Goal: Task Accomplishment & Management: Use online tool/utility

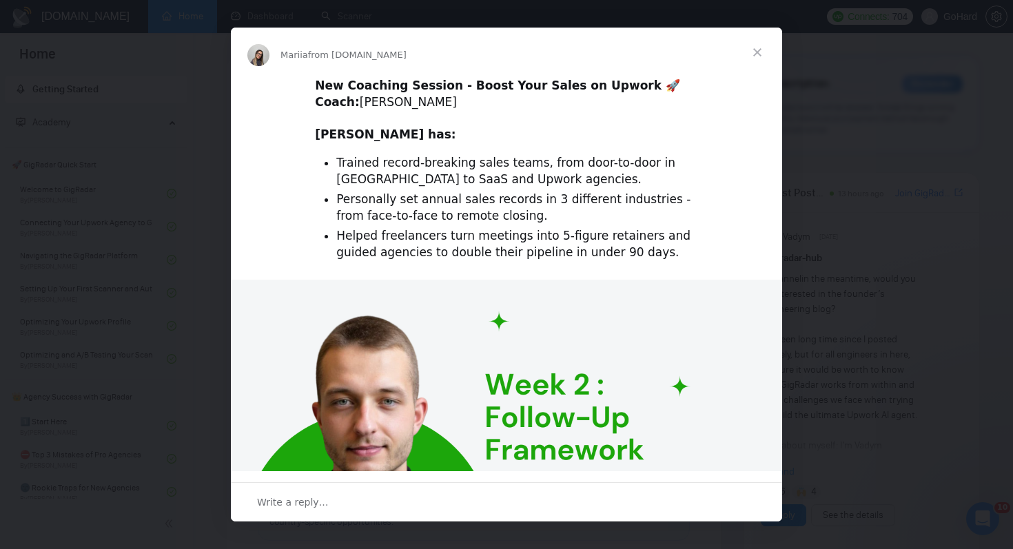
click at [761, 50] on span "Close" at bounding box center [758, 53] width 50 height 50
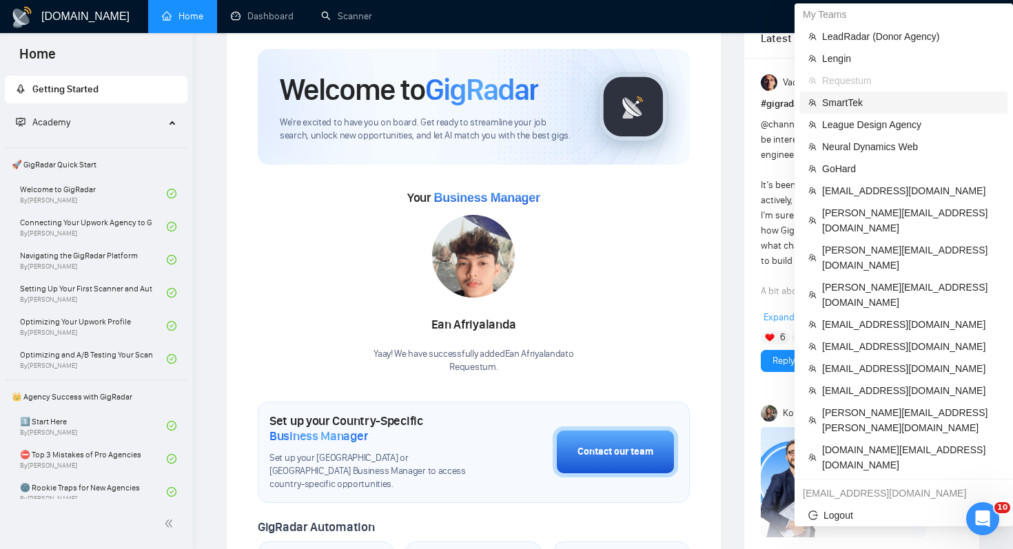
scroll to position [40, 0]
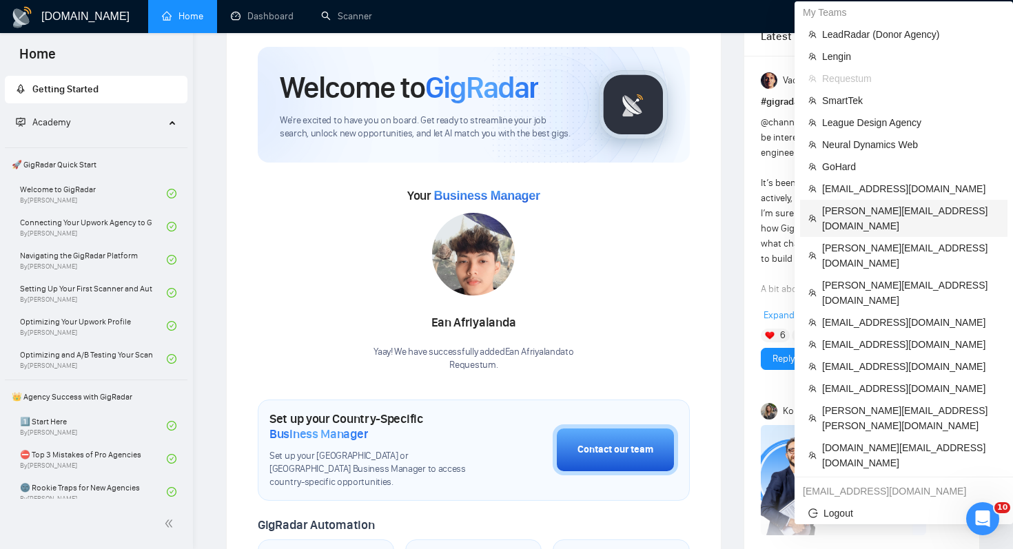
click at [895, 210] on span "[PERSON_NAME][EMAIL_ADDRESS][DOMAIN_NAME]" at bounding box center [910, 218] width 177 height 30
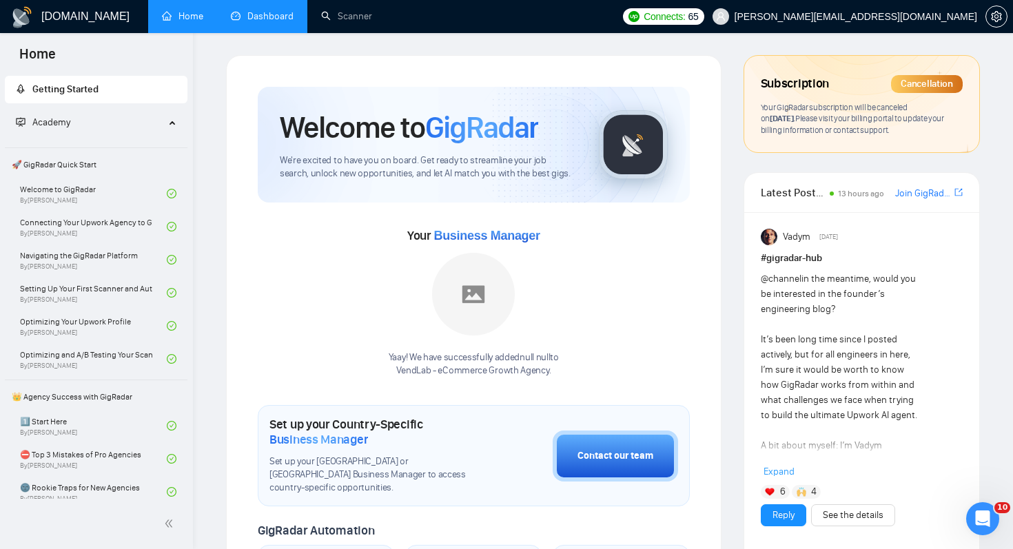
click at [250, 21] on link "Dashboard" at bounding box center [262, 16] width 63 height 12
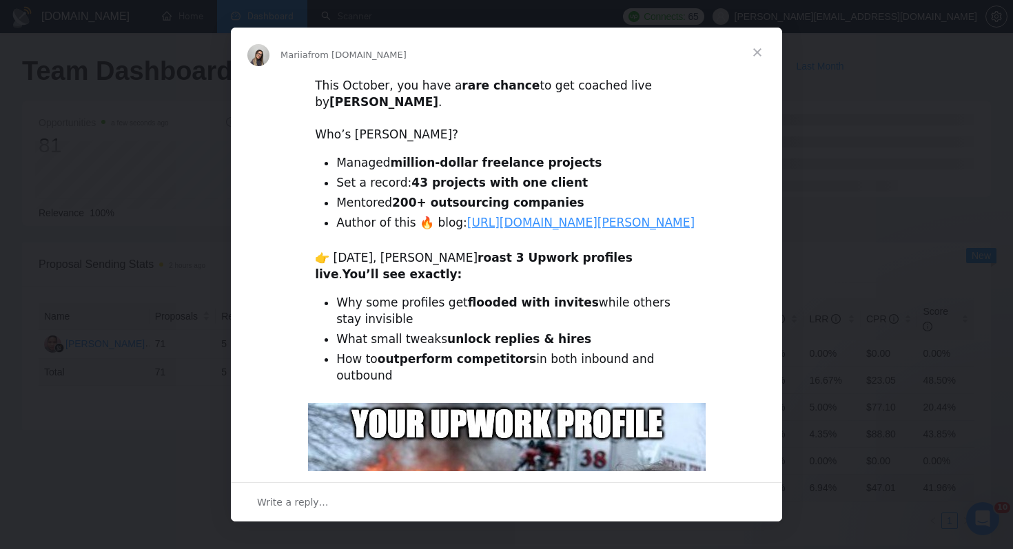
click at [755, 51] on span "Close" at bounding box center [758, 53] width 50 height 50
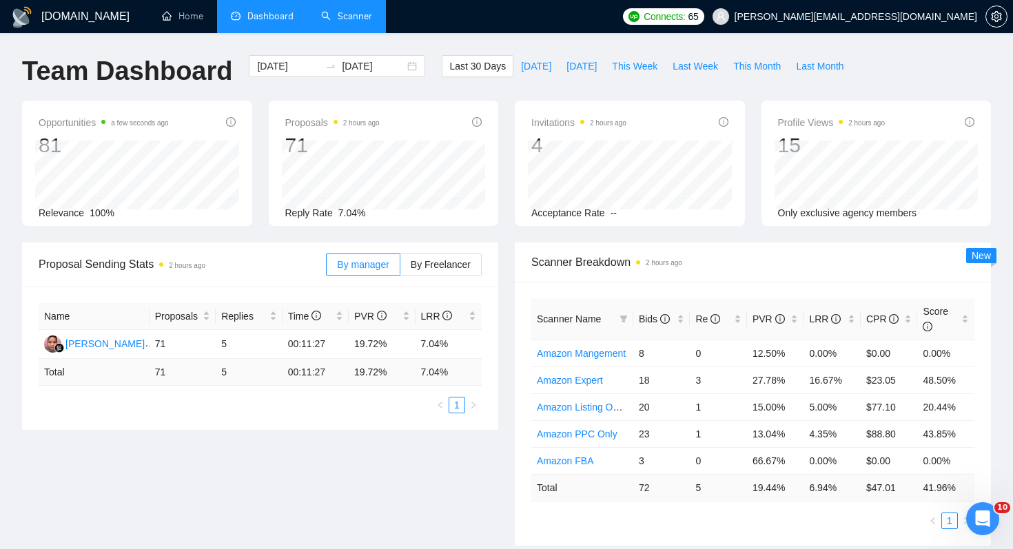
click at [352, 17] on link "Scanner" at bounding box center [346, 16] width 51 height 12
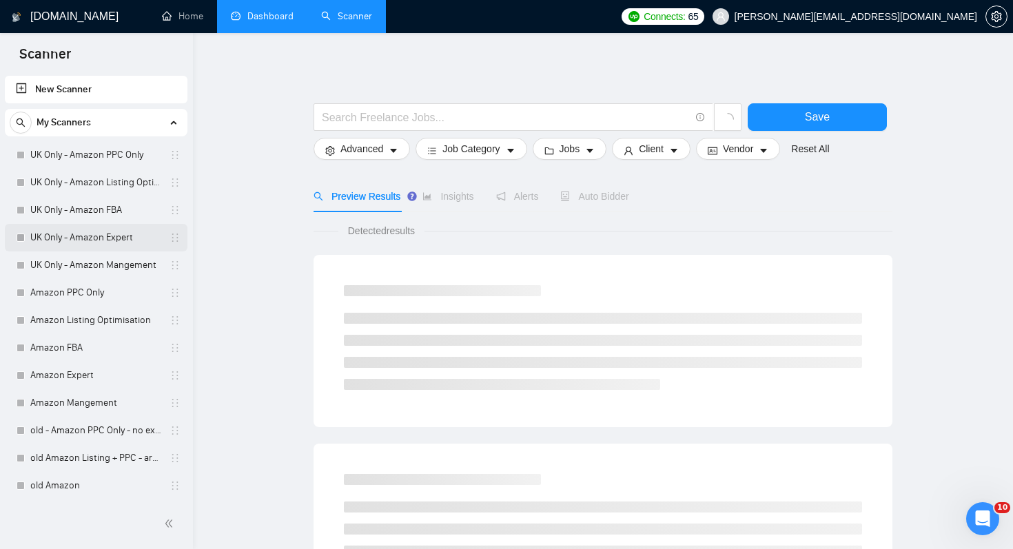
scroll to position [1, 0]
click at [272, 22] on link "Dashboard" at bounding box center [262, 16] width 63 height 12
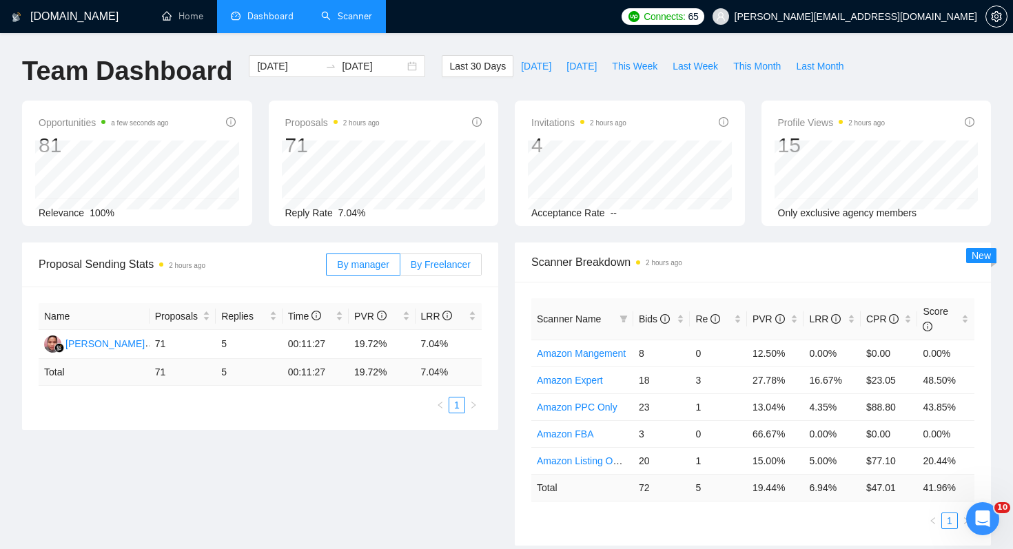
click at [452, 260] on span "By Freelancer" at bounding box center [441, 264] width 60 height 11
click at [401, 268] on input "By Freelancer" at bounding box center [401, 268] width 0 height 0
click at [88, 344] on div "Trevor Ginn" at bounding box center [104, 343] width 79 height 15
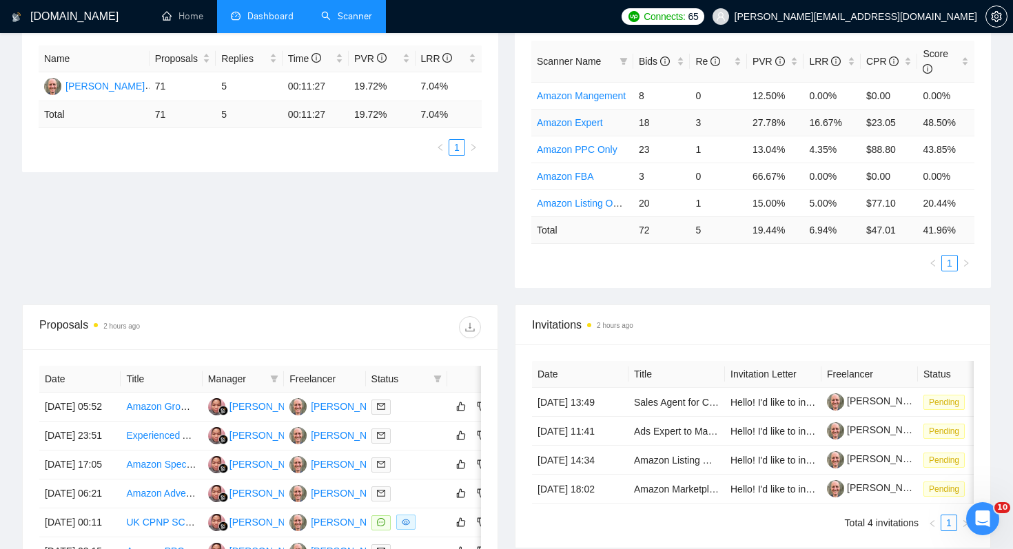
scroll to position [222, 0]
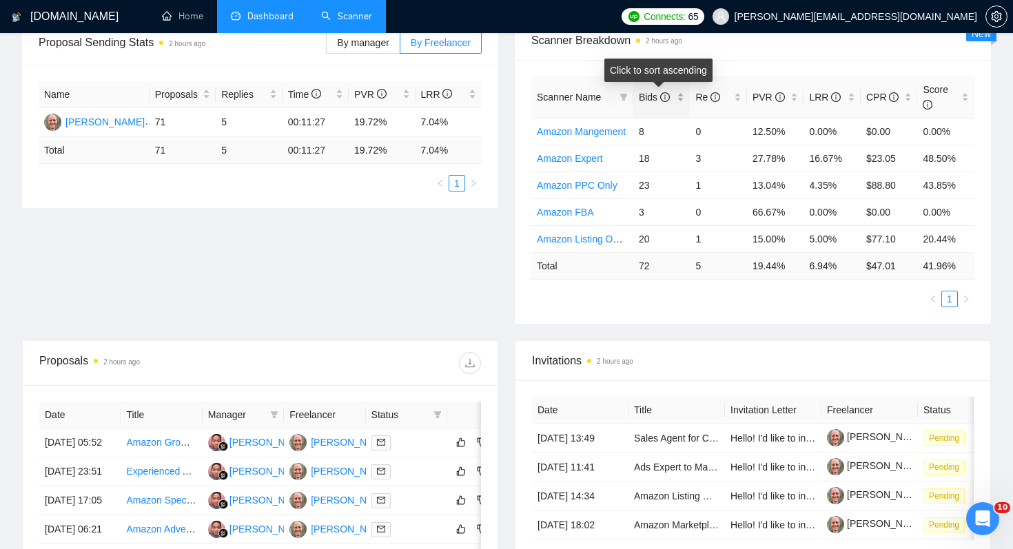
click at [647, 99] on span "Bids" at bounding box center [654, 97] width 31 height 11
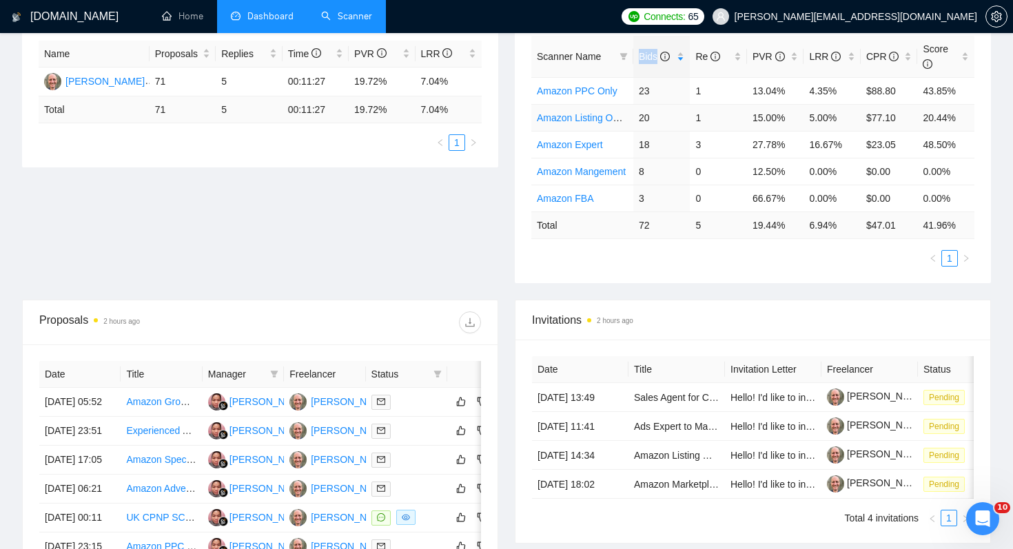
scroll to position [273, 0]
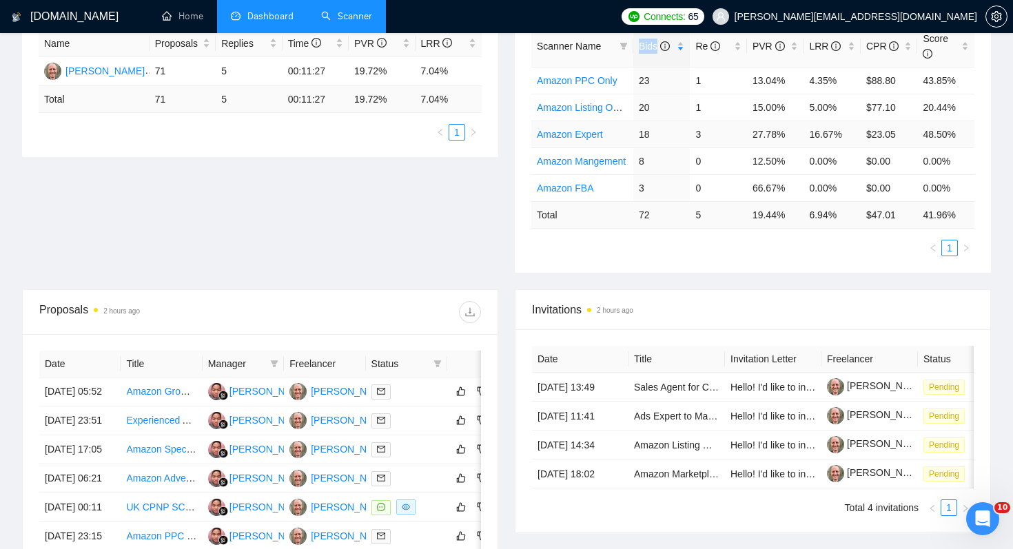
click at [566, 138] on link "Amazon Expert" at bounding box center [570, 134] width 66 height 11
click at [574, 81] on link "Amazon PPC Only" at bounding box center [577, 80] width 81 height 11
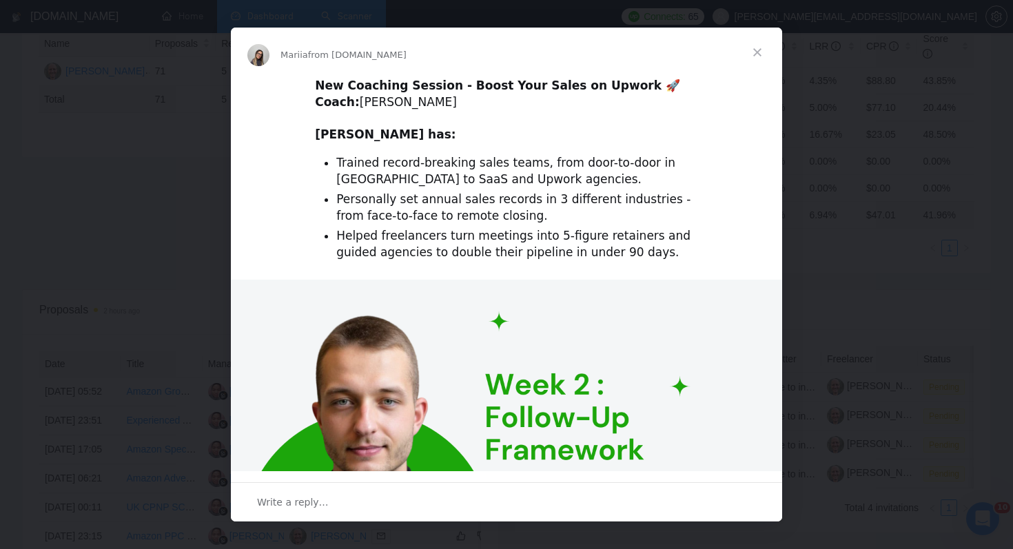
scroll to position [0, 0]
click at [758, 49] on span "Close" at bounding box center [758, 53] width 50 height 50
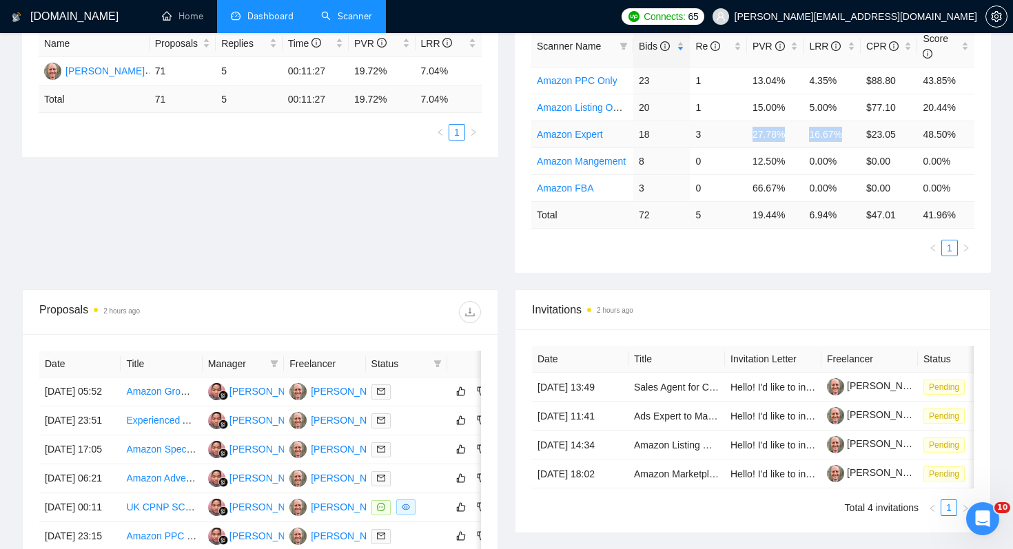
drag, startPoint x: 754, startPoint y: 132, endPoint x: 849, endPoint y: 132, distance: 95.1
click at [849, 132] on tr "Amazon Expert 18 3 27.78% 16.67% $23.05 48.50%" at bounding box center [753, 134] width 443 height 27
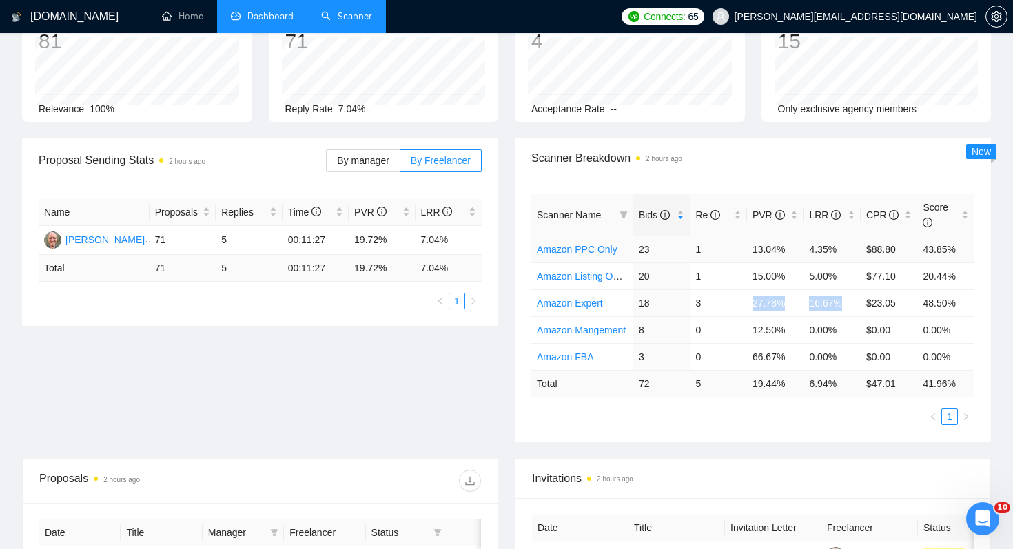
scroll to position [106, 0]
click at [594, 248] on link "Amazon PPC Only" at bounding box center [577, 247] width 81 height 11
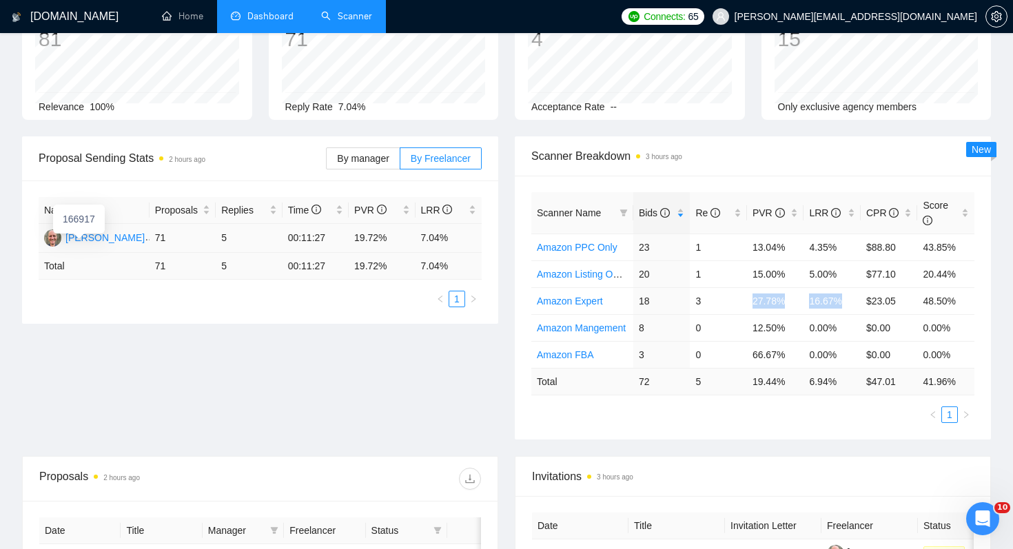
click at [96, 237] on div "Trevor Ginn" at bounding box center [104, 237] width 79 height 15
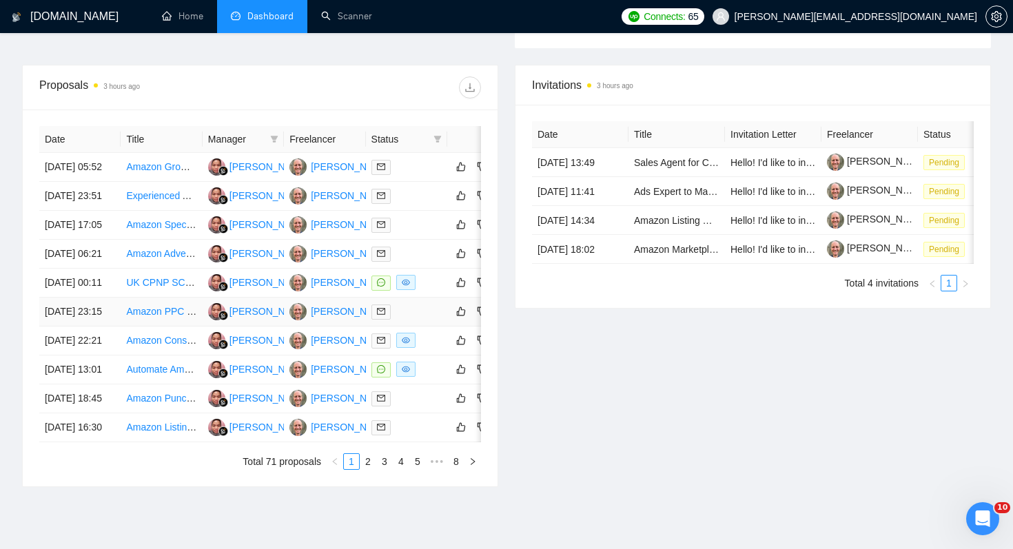
scroll to position [598, 0]
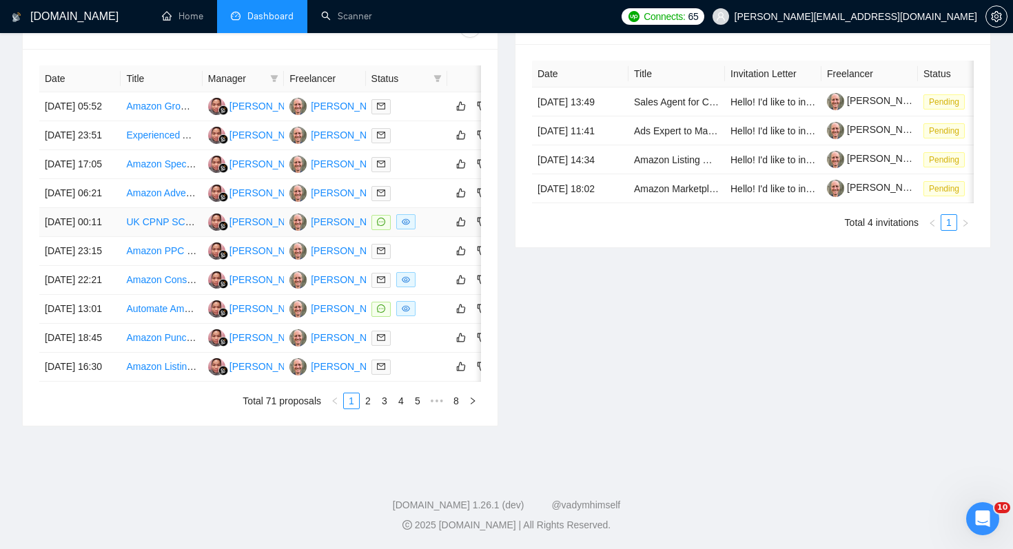
click at [163, 227] on link "UK CPNP SCPN Cosmetic Product Notification for Amazon" at bounding box center [252, 221] width 253 height 11
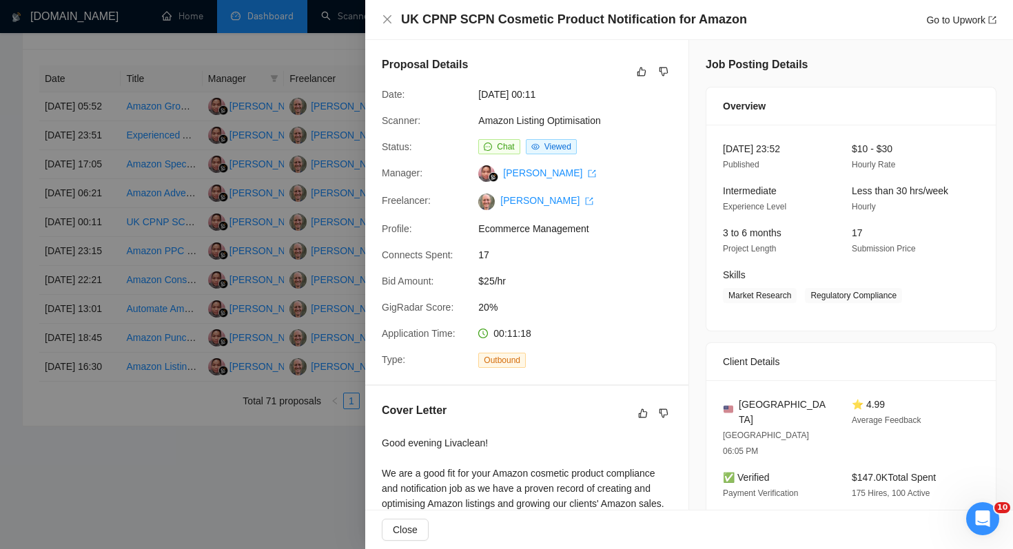
click at [121, 336] on div at bounding box center [506, 274] width 1013 height 549
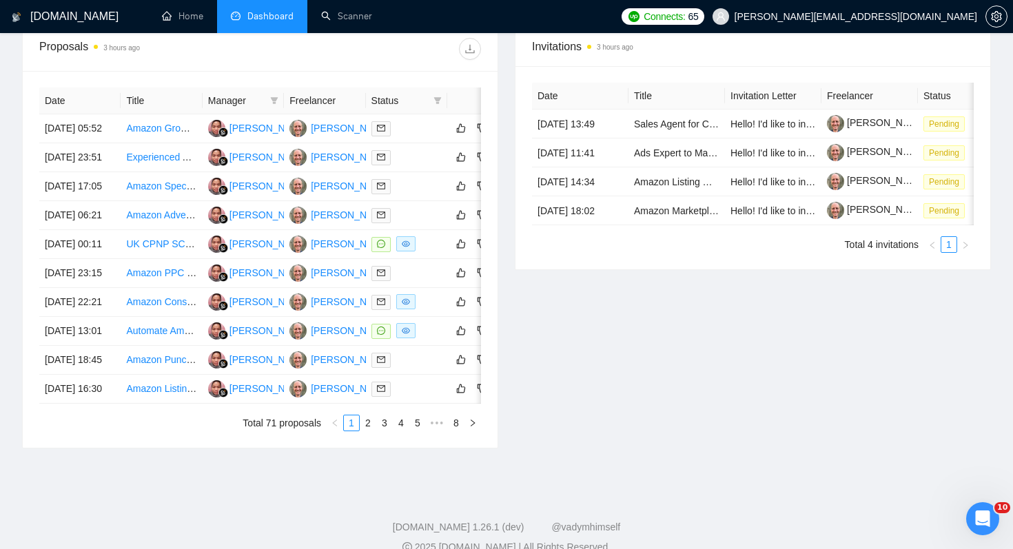
scroll to position [561, 0]
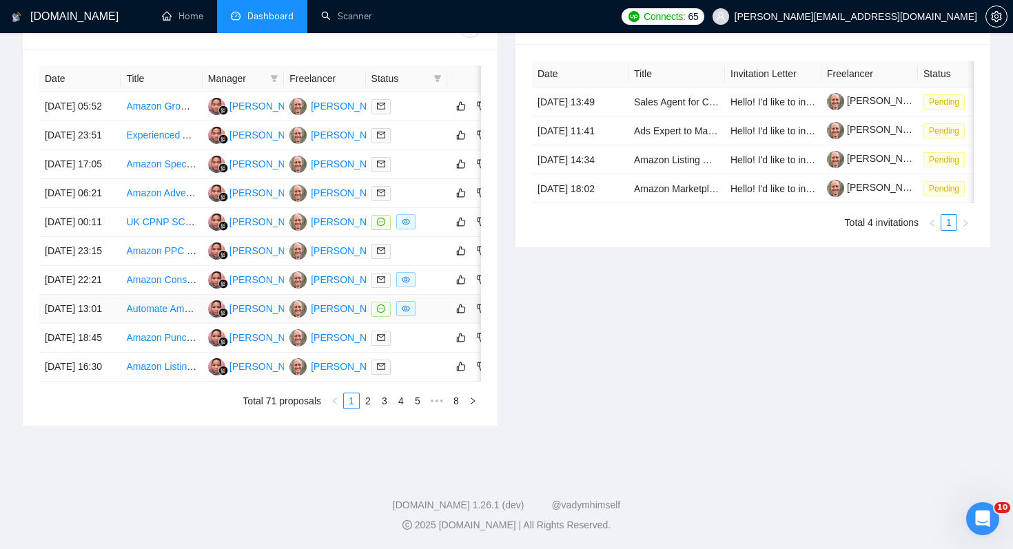
click at [165, 314] on link "Automate Amazon FBA & Ads Dashboard (BigQuery + Looker Studio + Alerts)" at bounding box center [292, 308] width 332 height 11
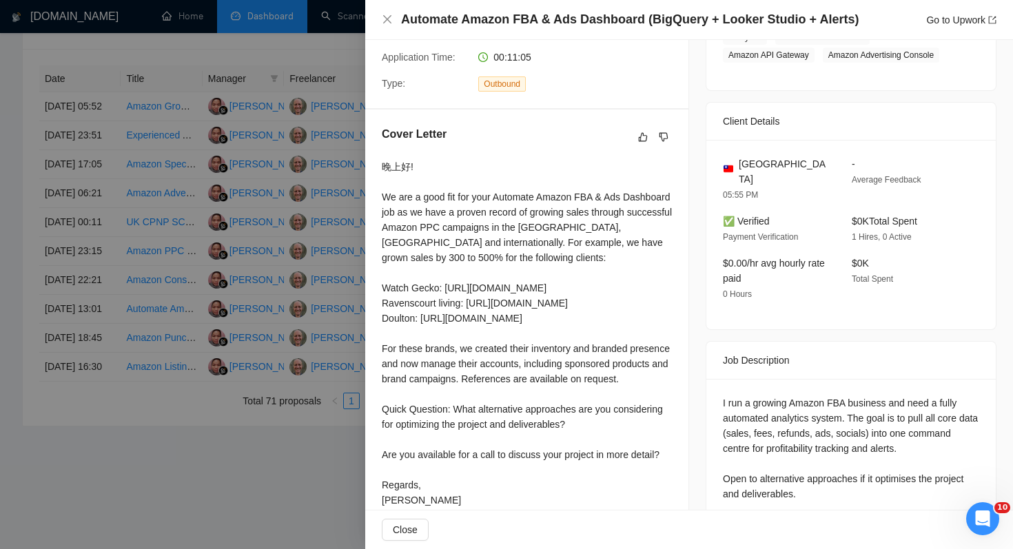
scroll to position [235, 0]
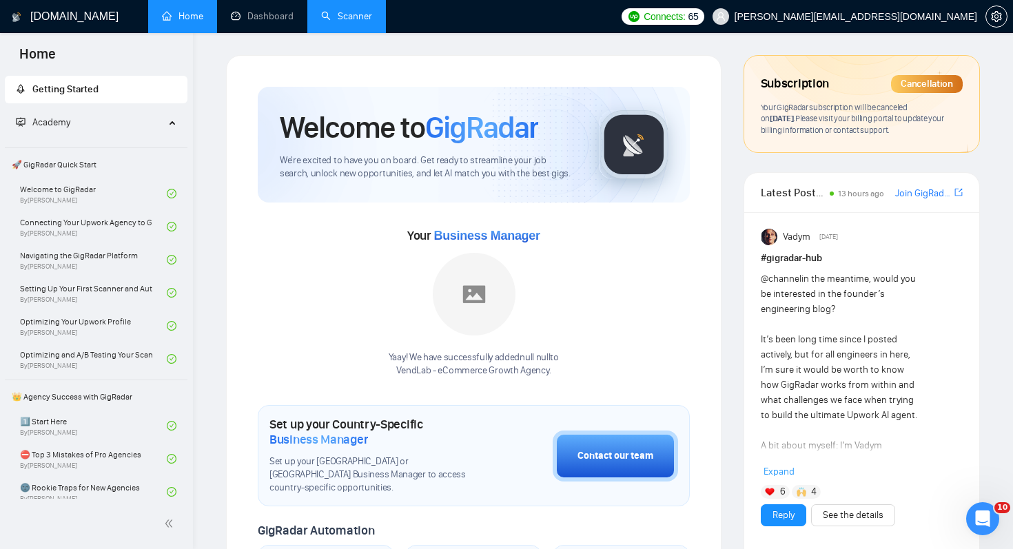
click at [352, 17] on link "Scanner" at bounding box center [346, 16] width 51 height 12
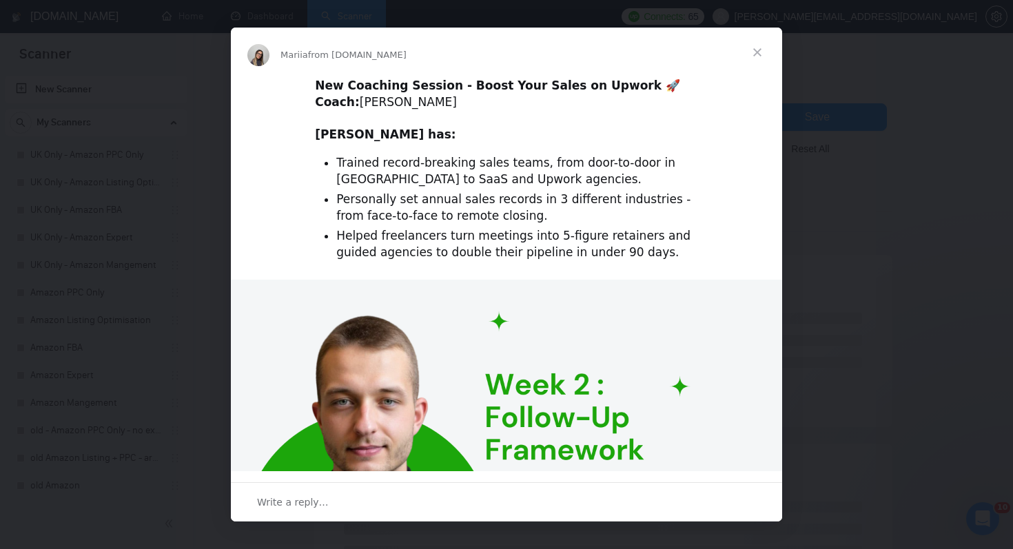
click at [177, 188] on div "Intercom messenger" at bounding box center [506, 274] width 1013 height 549
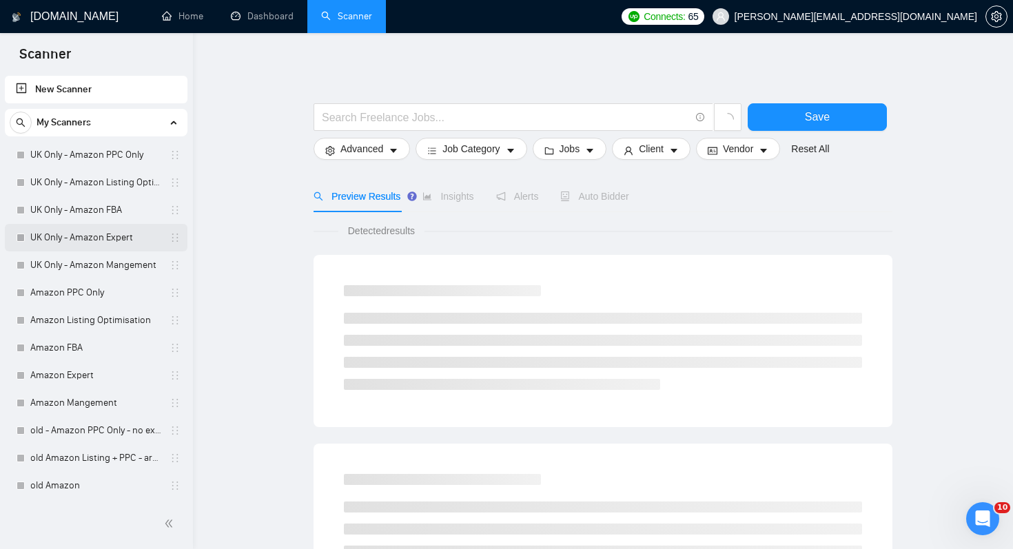
click at [123, 242] on link "UK Only - Amazon Expert" at bounding box center [95, 238] width 131 height 28
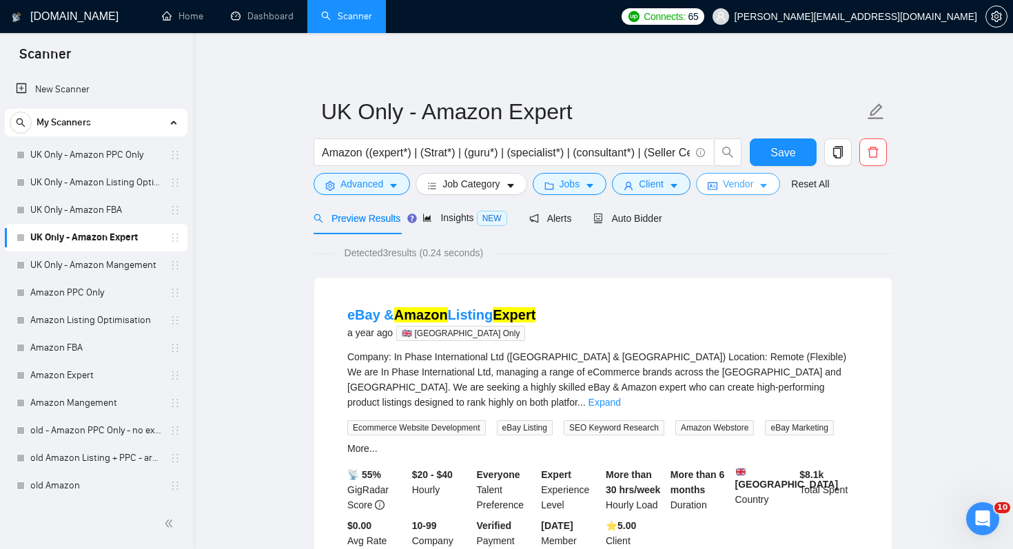
click at [740, 192] on button "Vendor" at bounding box center [738, 184] width 84 height 22
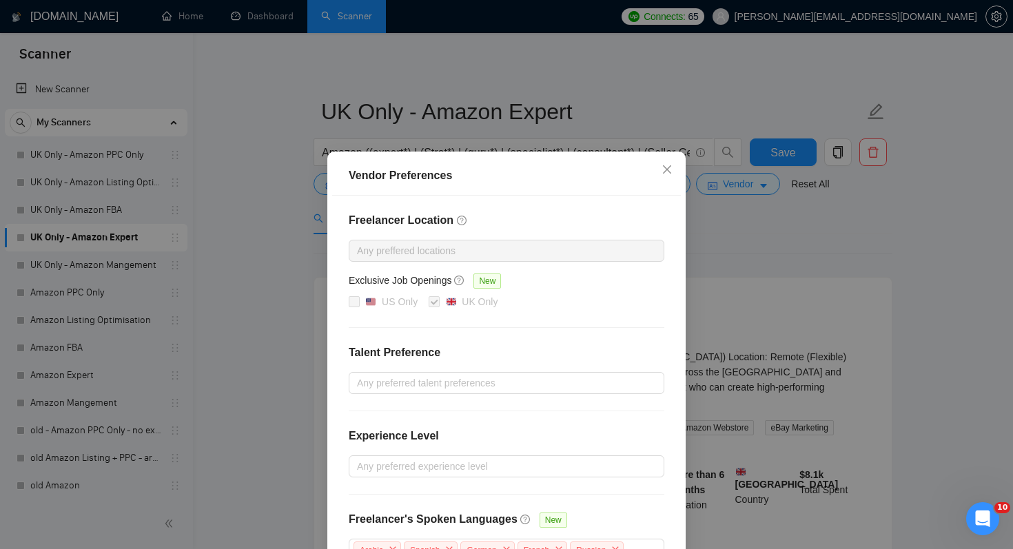
click at [734, 239] on div "Vendor Preferences Freelancer Location Any preffered locations Exclusive Job Op…" at bounding box center [506, 274] width 1013 height 549
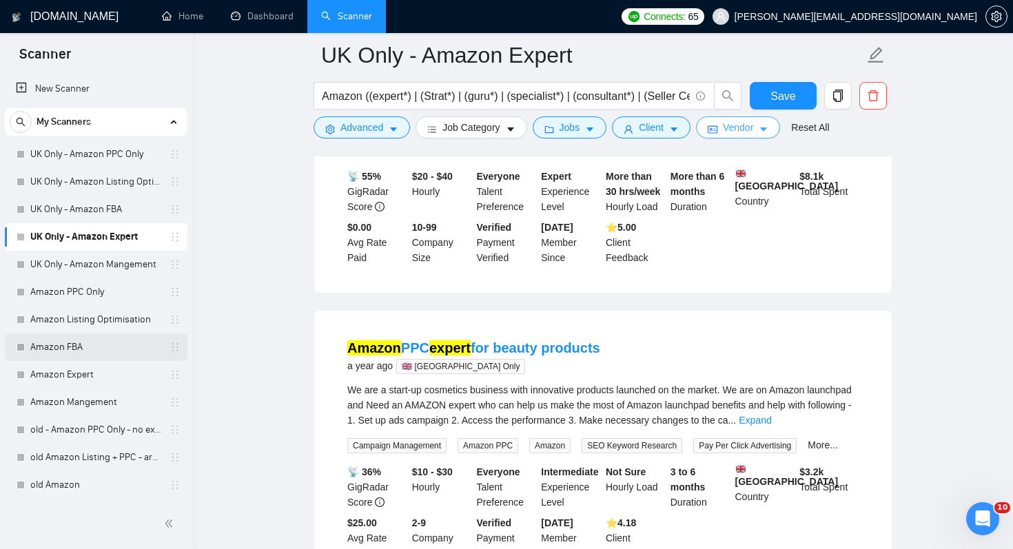
scroll to position [332, 0]
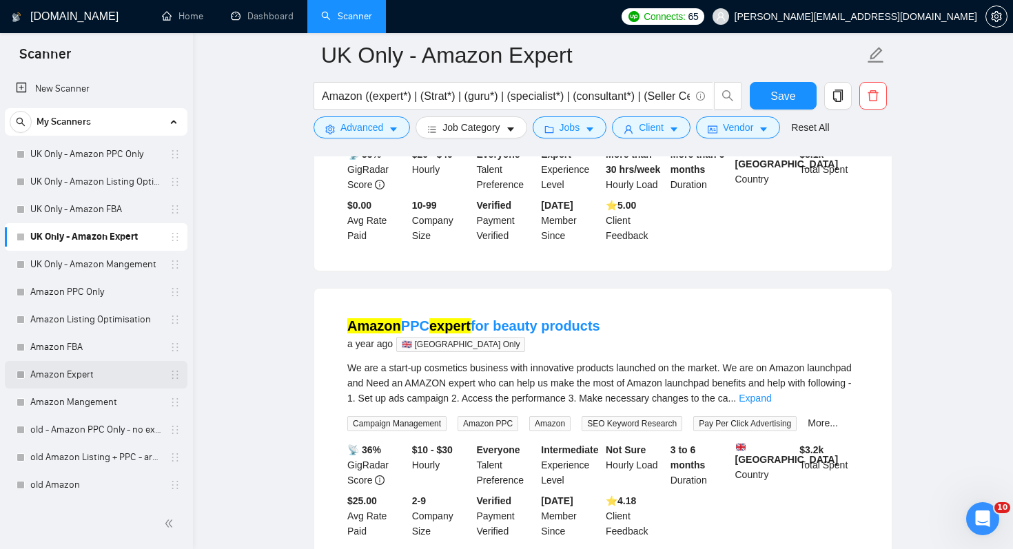
click at [105, 375] on link "Amazon Expert" at bounding box center [95, 375] width 131 height 28
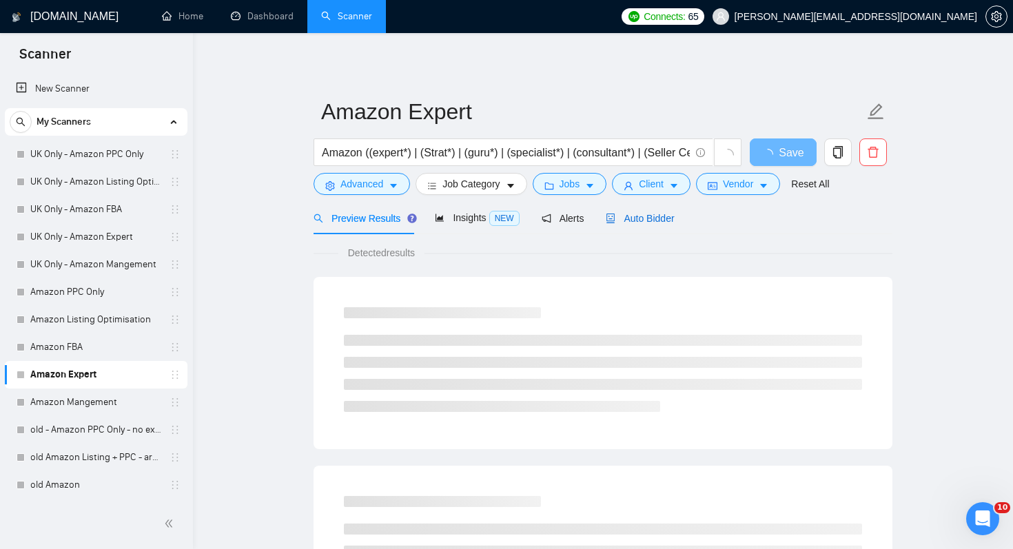
click at [648, 221] on span "Auto Bidder" at bounding box center [640, 218] width 68 height 11
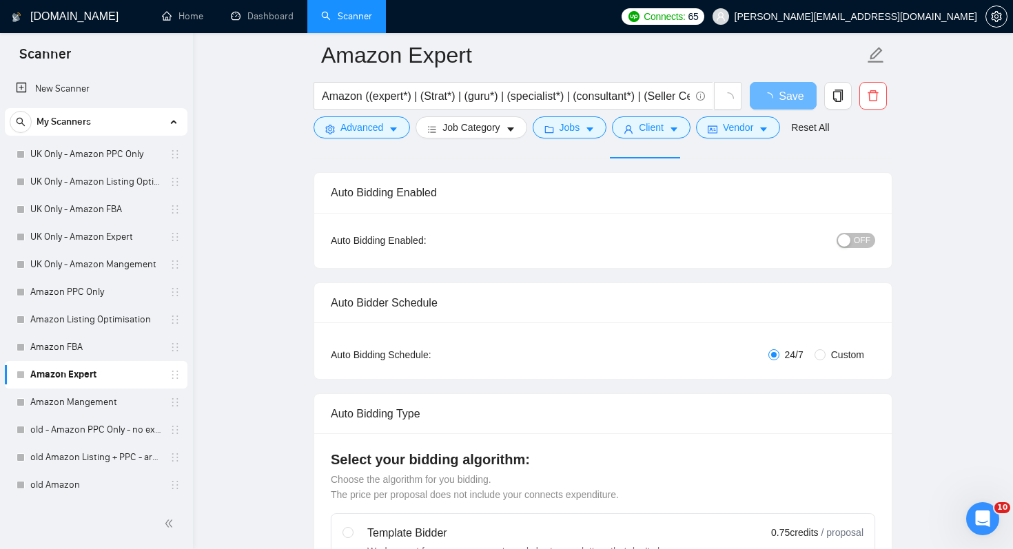
scroll to position [107, 0]
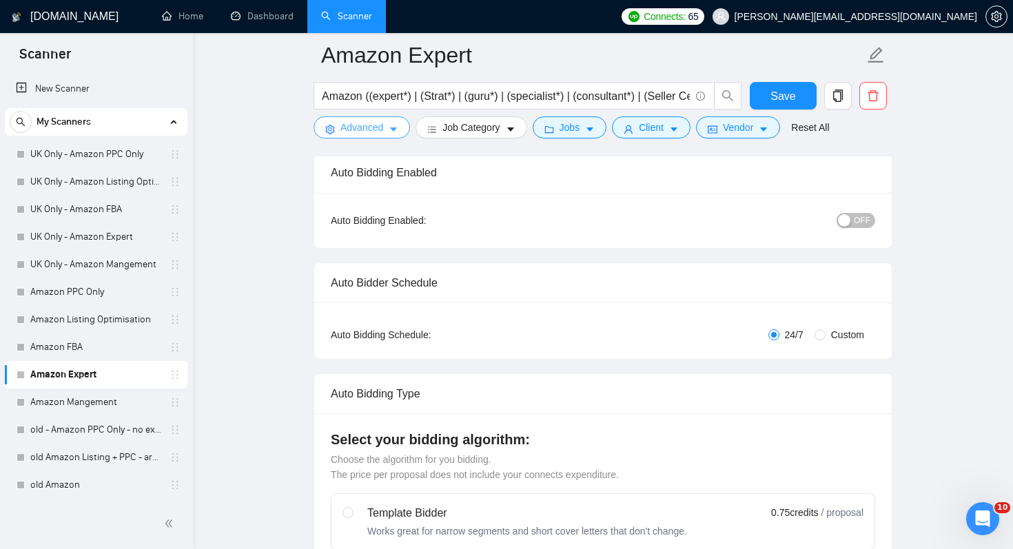
click at [366, 130] on span "Advanced" at bounding box center [362, 127] width 43 height 15
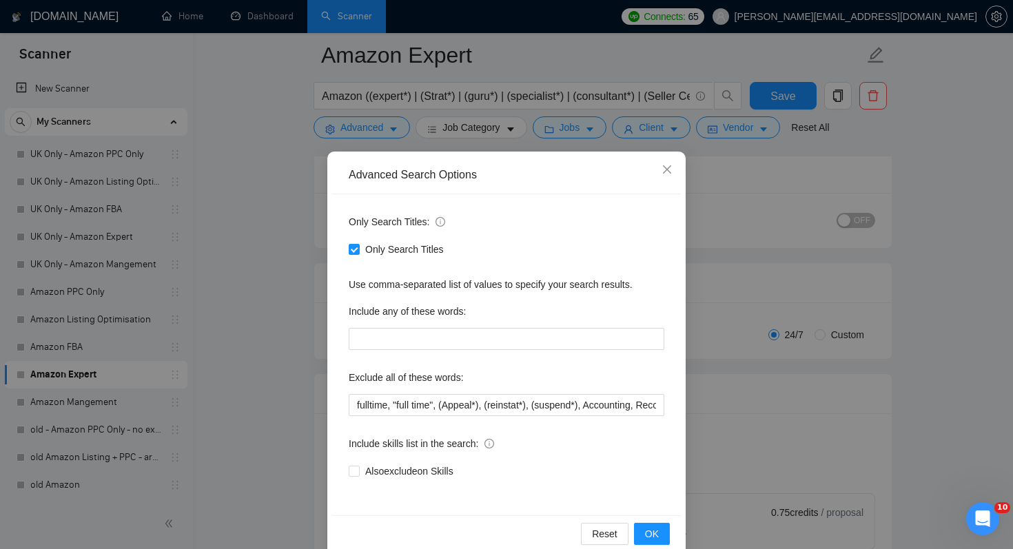
click at [305, 301] on div "Advanced Search Options Only Search Titles: Only Search Titles Use comma-separa…" at bounding box center [506, 274] width 1013 height 549
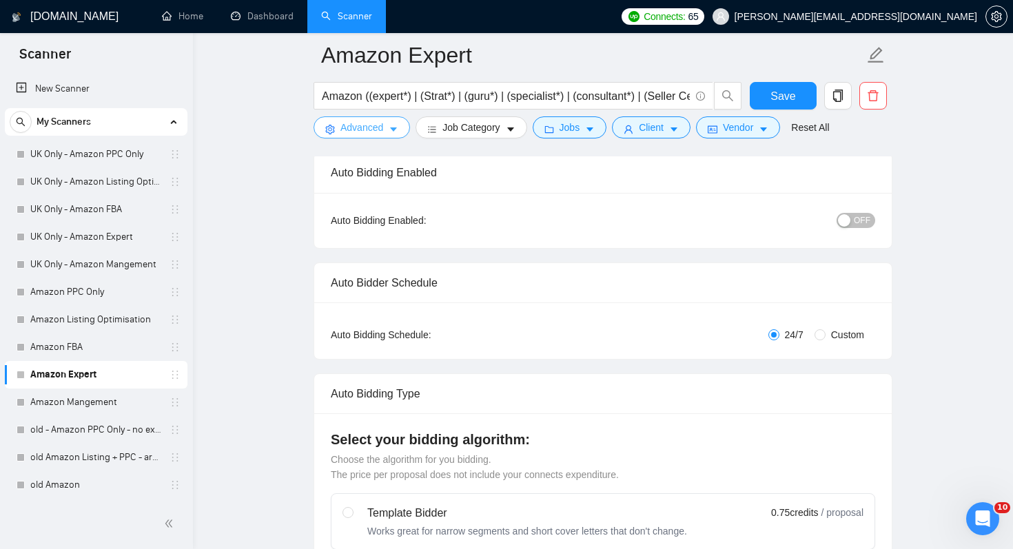
scroll to position [0, 0]
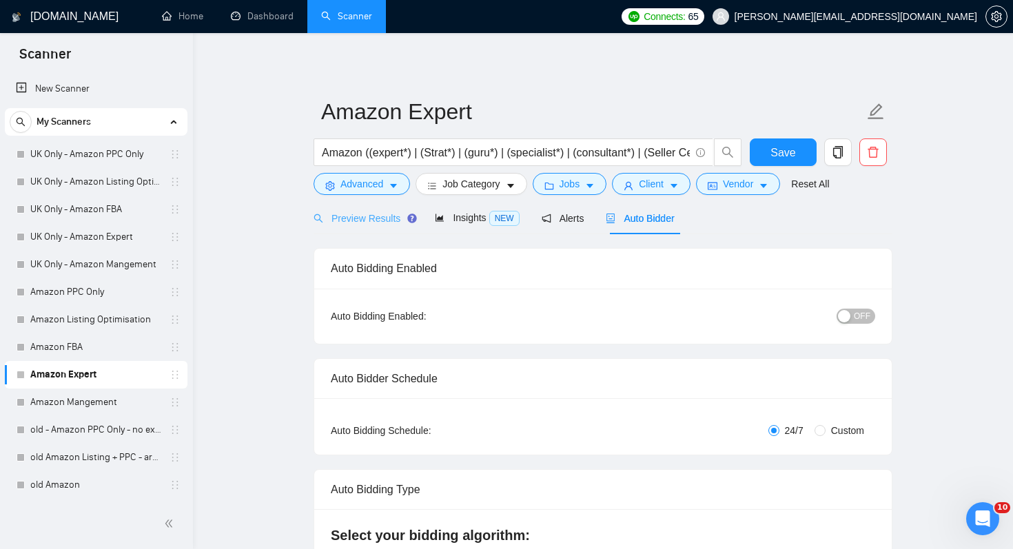
click at [388, 203] on div "Preview Results" at bounding box center [363, 218] width 99 height 32
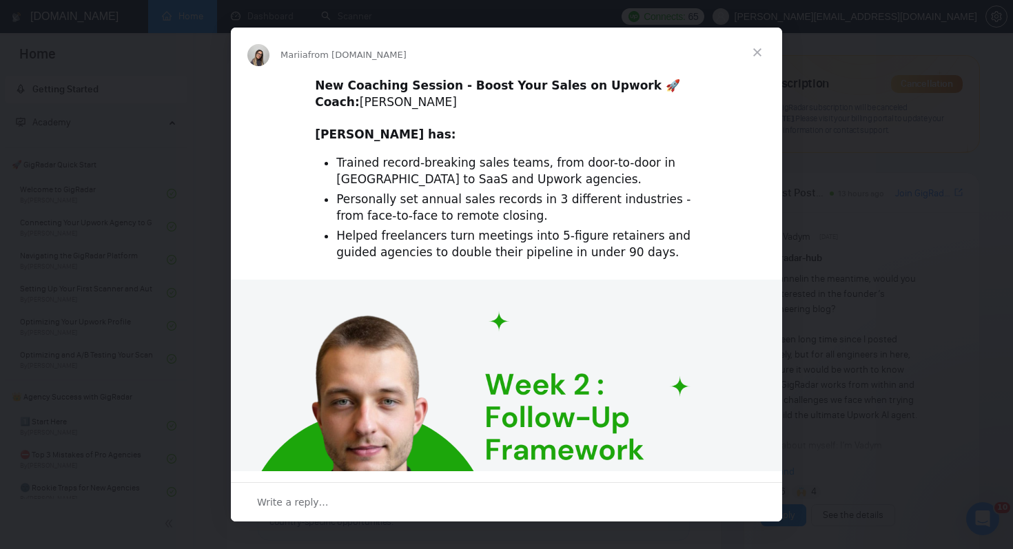
click at [758, 55] on span "Close" at bounding box center [758, 53] width 50 height 50
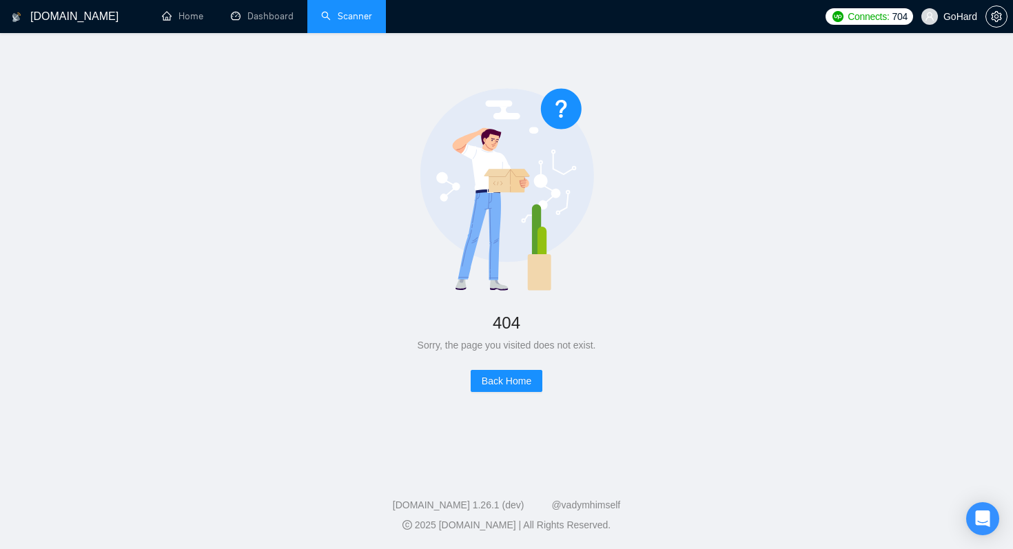
click at [362, 19] on link "Scanner" at bounding box center [346, 16] width 51 height 12
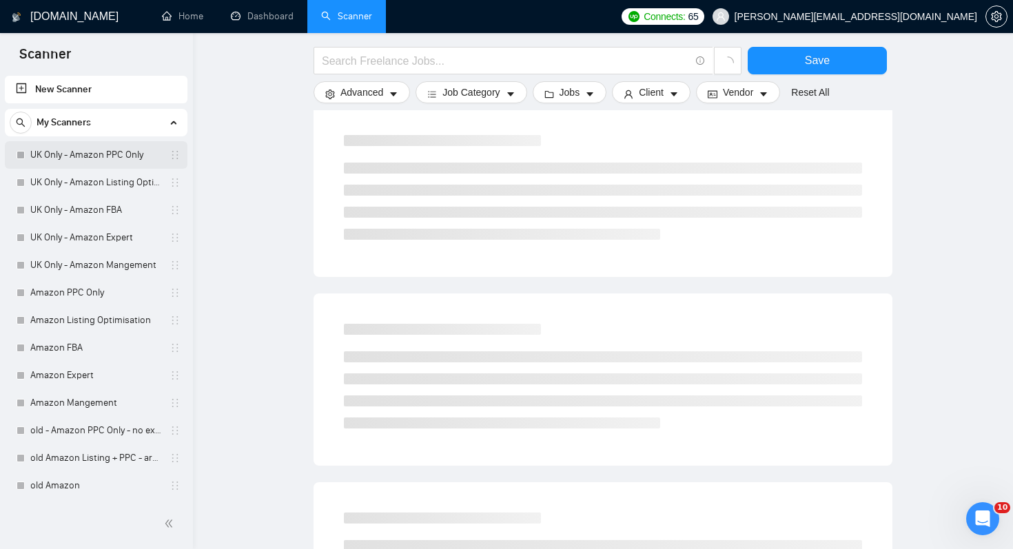
click at [105, 154] on link "UK Only - Amazon PPC Only" at bounding box center [95, 155] width 131 height 28
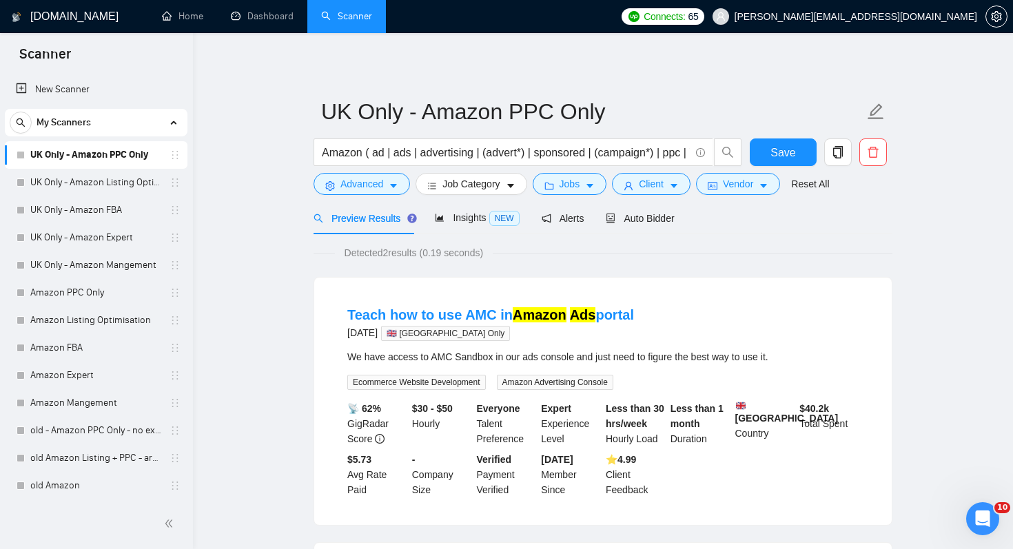
click at [543, 250] on div "Detected 2 results (0.19 seconds)" at bounding box center [603, 252] width 579 height 15
click at [99, 287] on link "Amazon PPC Only" at bounding box center [95, 293] width 131 height 28
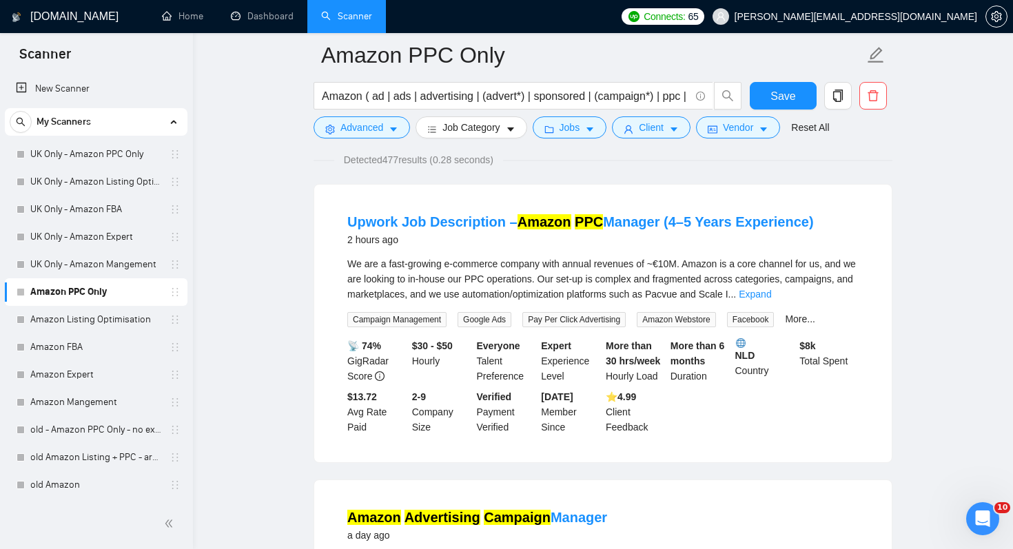
scroll to position [143, 0]
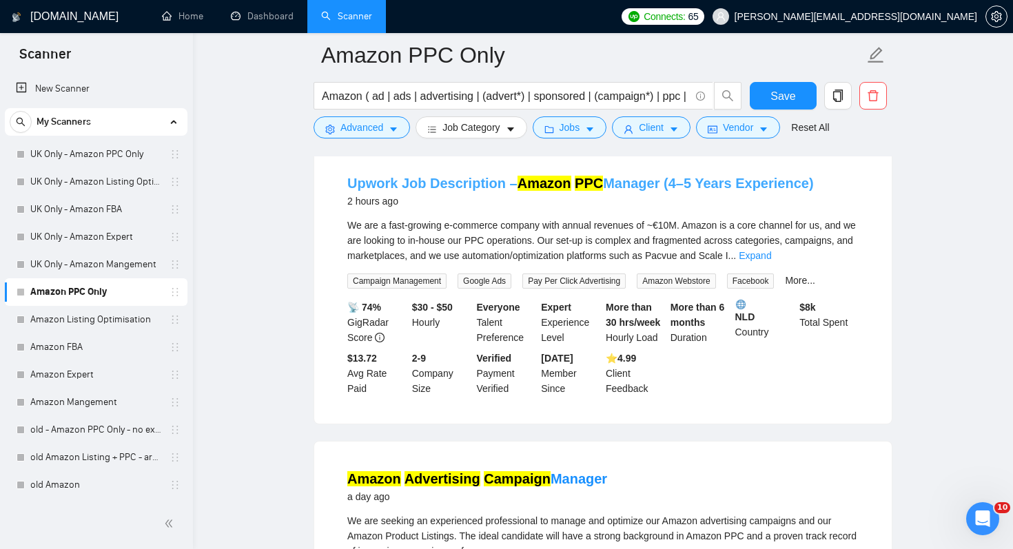
click at [512, 181] on link "Upwork Job Description – Amazon PPC Manager (4–5 Years Experience)" at bounding box center [580, 183] width 467 height 15
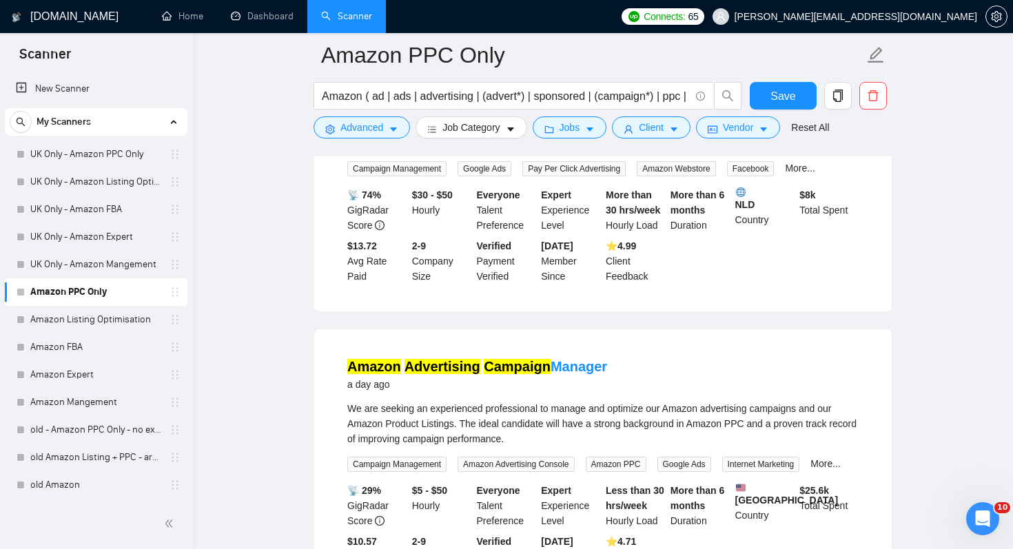
scroll to position [343, 0]
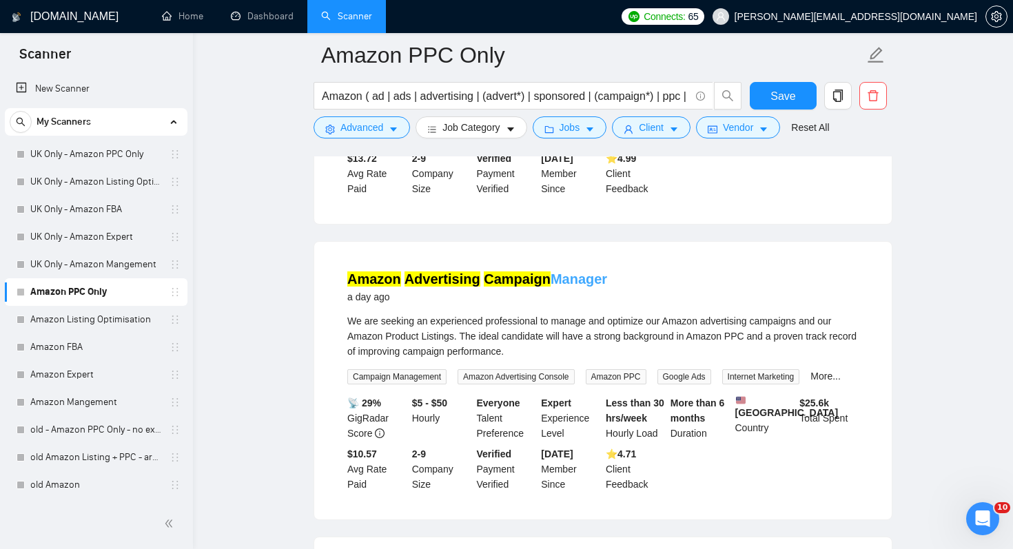
click at [451, 277] on mark "Advertising" at bounding box center [443, 279] width 76 height 15
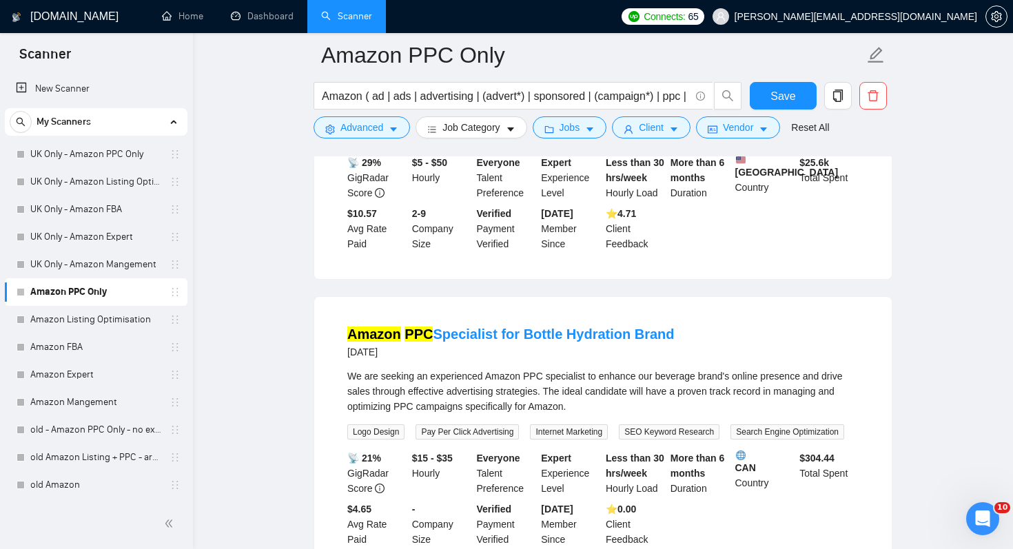
scroll to position [647, 0]
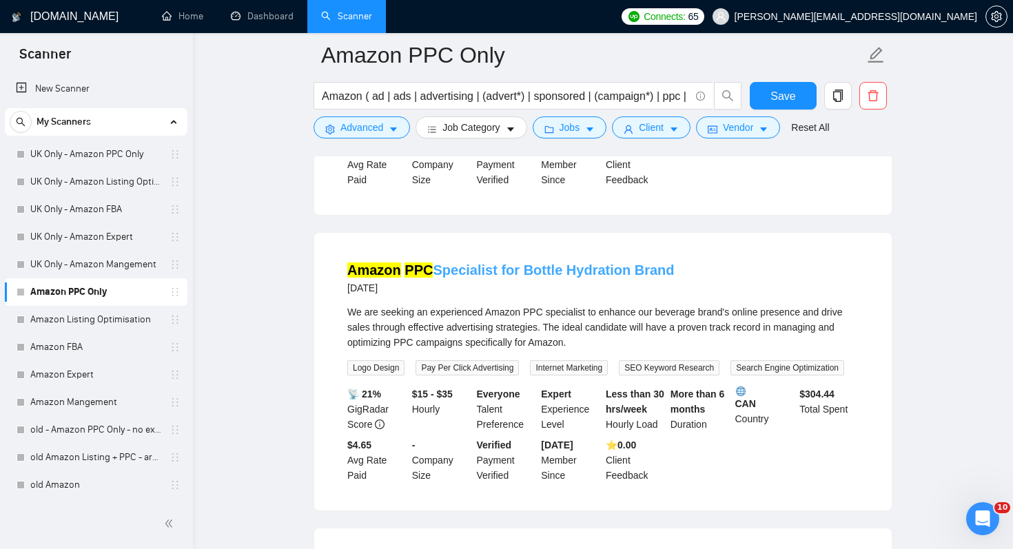
click at [442, 278] on link "Amazon PPC Specialist for Bottle Hydration Brand" at bounding box center [510, 270] width 327 height 15
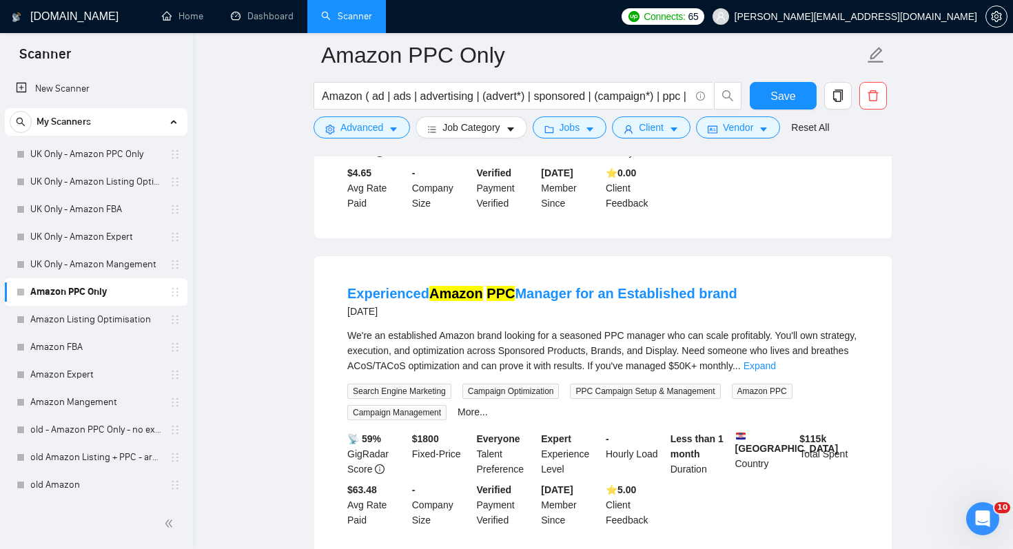
scroll to position [1018, 0]
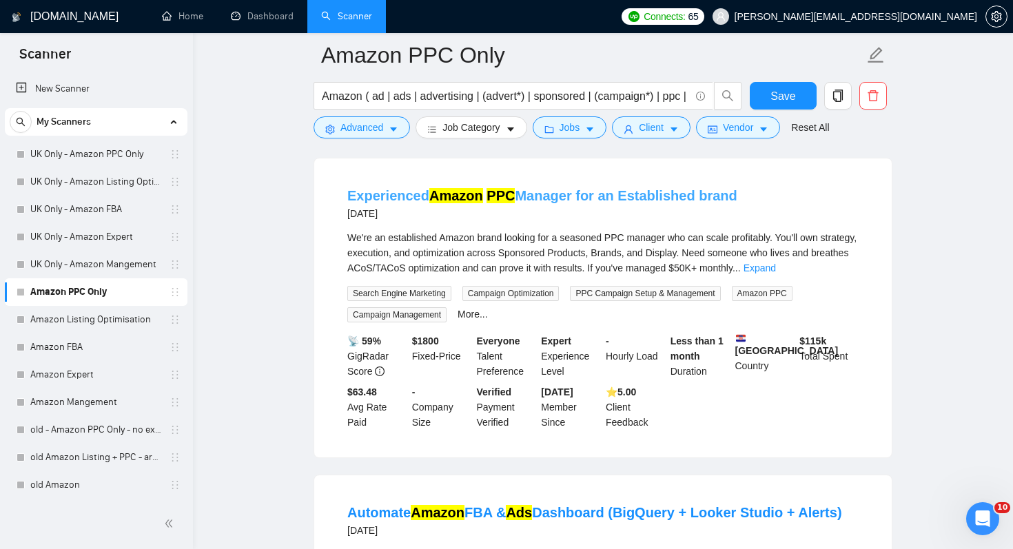
click at [405, 203] on link "Experienced Amazon PPC Manager for an Established brand" at bounding box center [542, 195] width 390 height 15
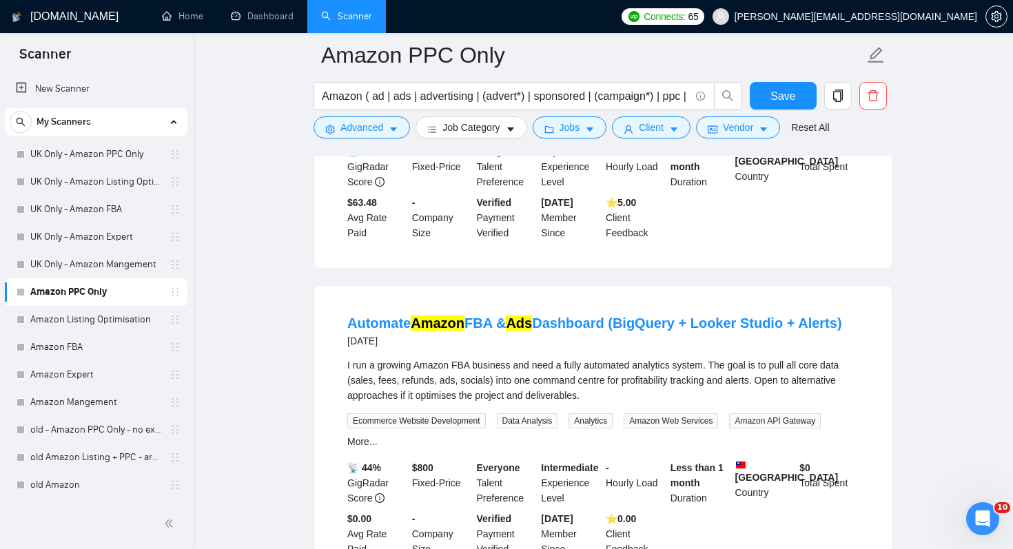
scroll to position [1232, 0]
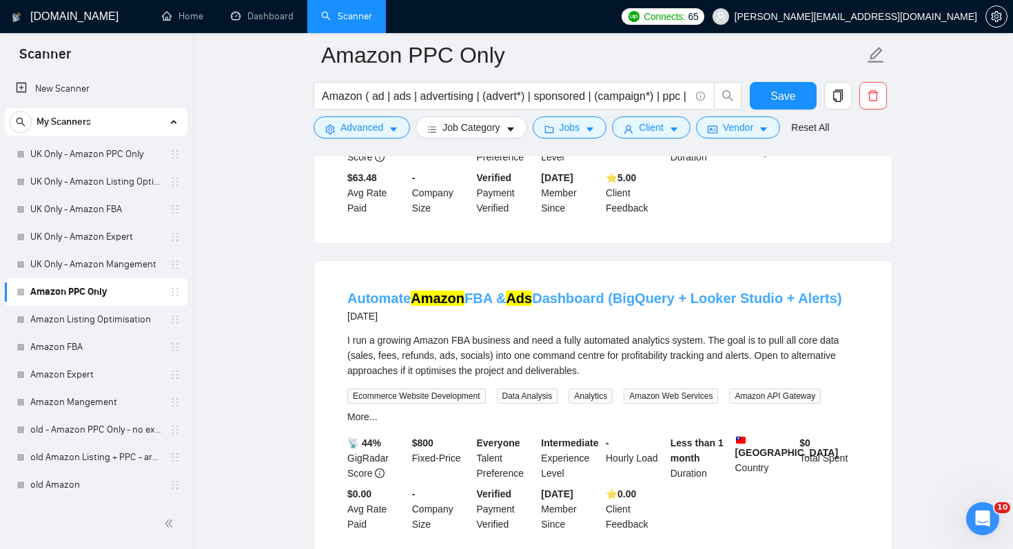
click at [414, 306] on mark "Amazon" at bounding box center [438, 298] width 54 height 15
click at [246, 17] on link "Dashboard" at bounding box center [262, 16] width 63 height 12
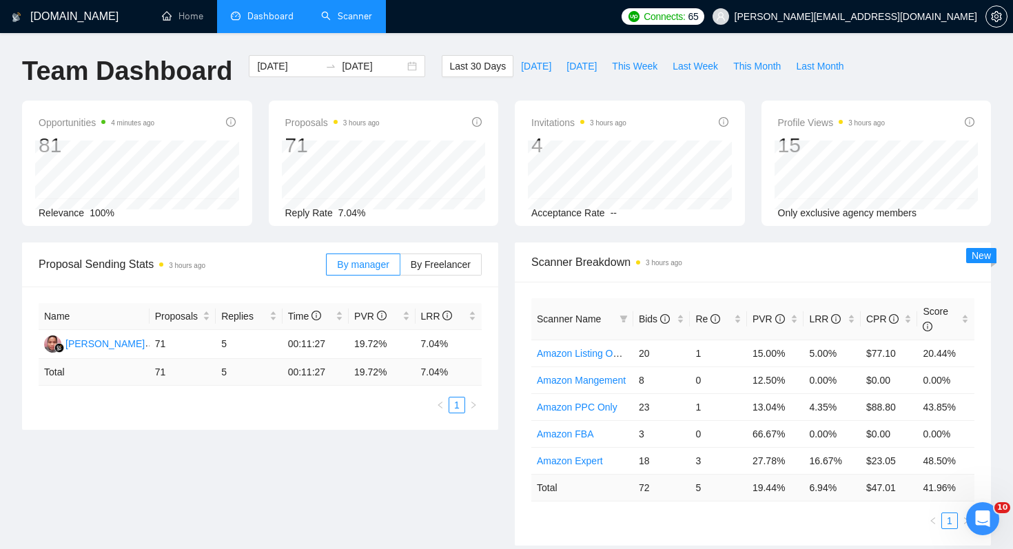
click at [371, 14] on link "Scanner" at bounding box center [346, 16] width 51 height 12
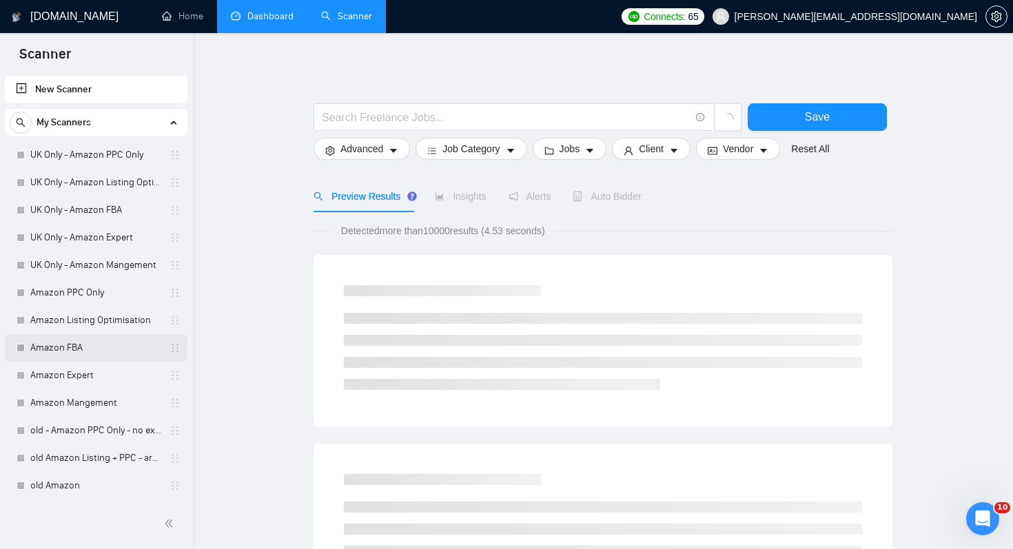
click at [106, 354] on link "Amazon FBA" at bounding box center [95, 348] width 131 height 28
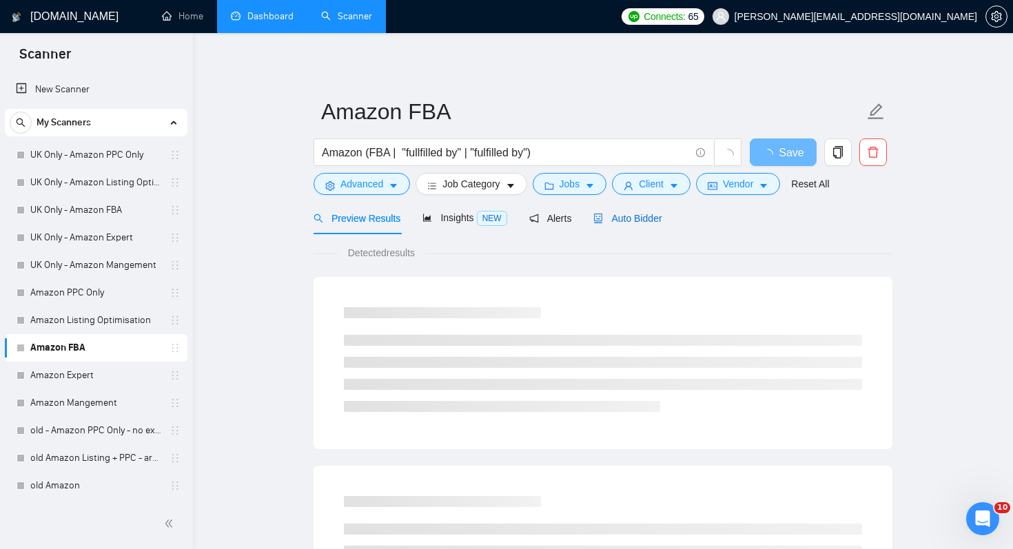
click at [618, 213] on span "Auto Bidder" at bounding box center [628, 218] width 68 height 11
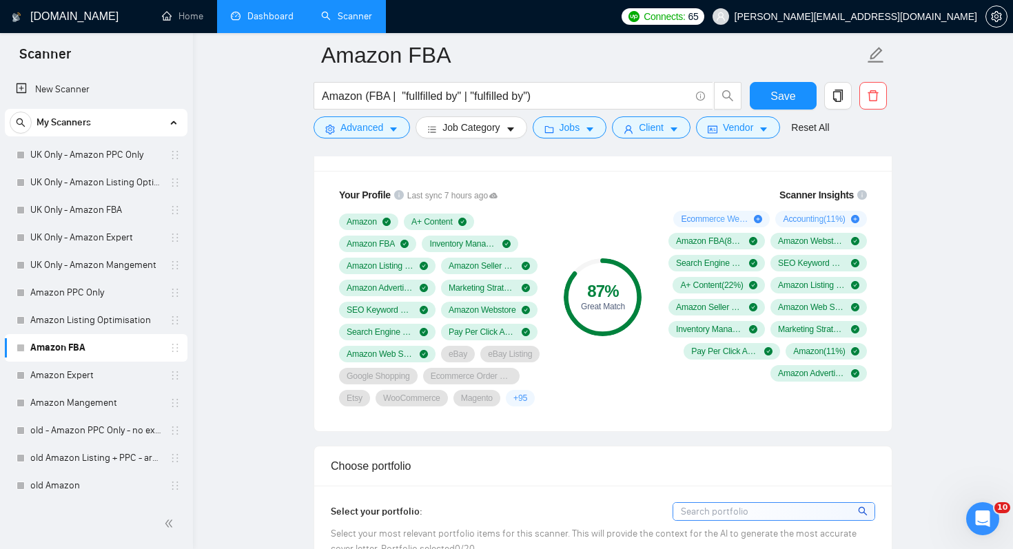
scroll to position [910, 0]
